Goal: Task Accomplishment & Management: Manage account settings

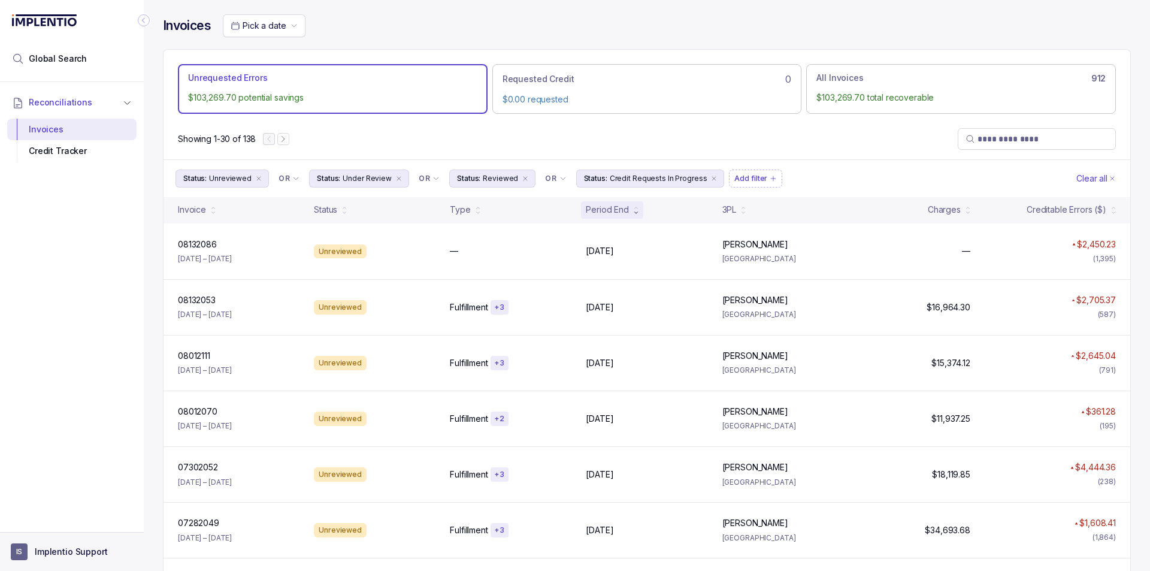
click at [48, 546] on p "Implentio Support" at bounding box center [71, 552] width 73 height 12
click at [66, 527] on p "Logout" at bounding box center [78, 526] width 99 height 12
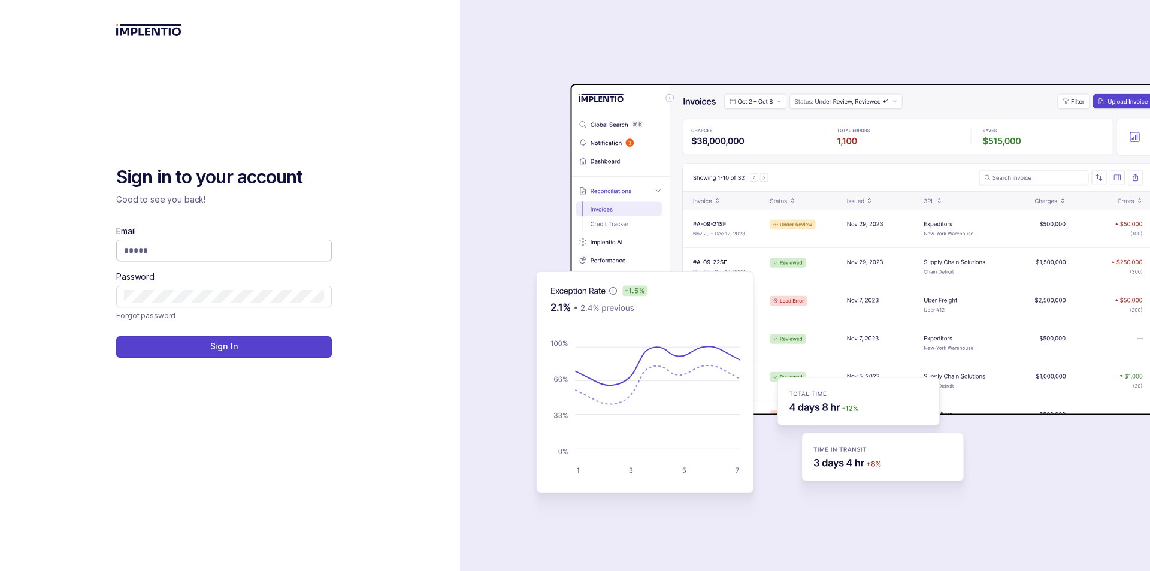
click at [210, 253] on input "Email" at bounding box center [224, 250] width 200 height 12
type input "**********"
